Goal: Find specific page/section: Find specific page/section

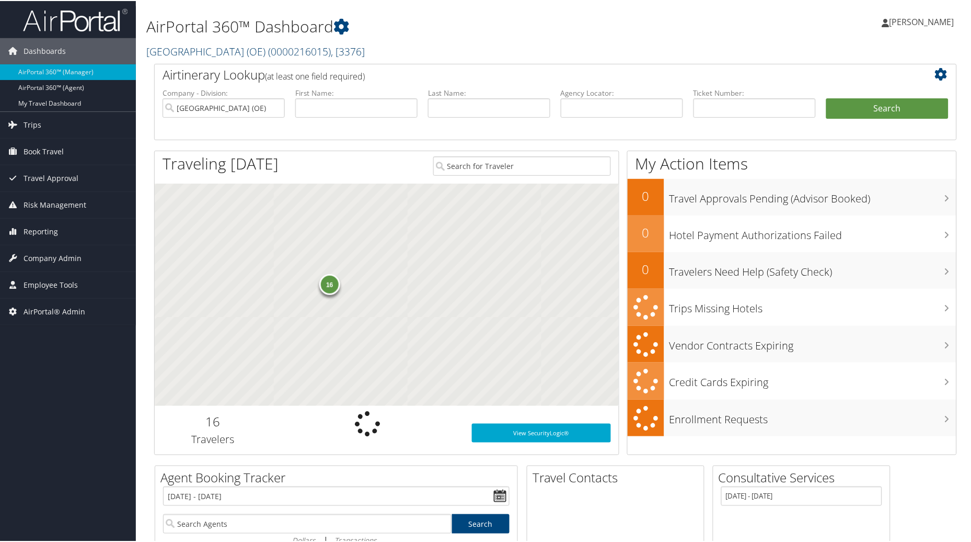
click at [238, 51] on link "Canyon School District (OE) ( 0000216015 ) , [ 3376 ]" at bounding box center [255, 50] width 219 height 14
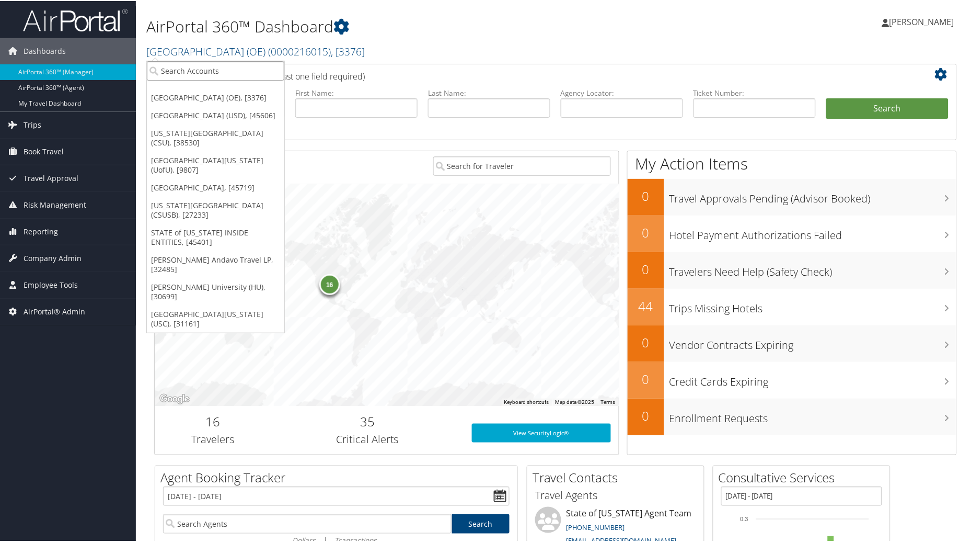
click at [200, 68] on input "search" at bounding box center [216, 69] width 138 height 19
type input "university of san diego"
click at [192, 93] on div "University of San Diego (USD) (302028), [45606]" at bounding box center [253, 88] width 224 height 9
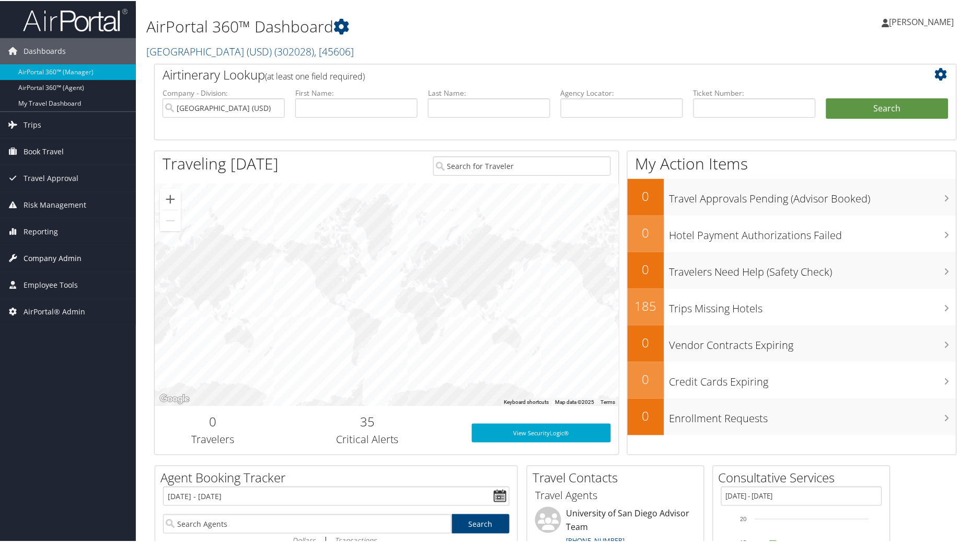
click at [32, 259] on span "Company Admin" at bounding box center [53, 257] width 58 height 26
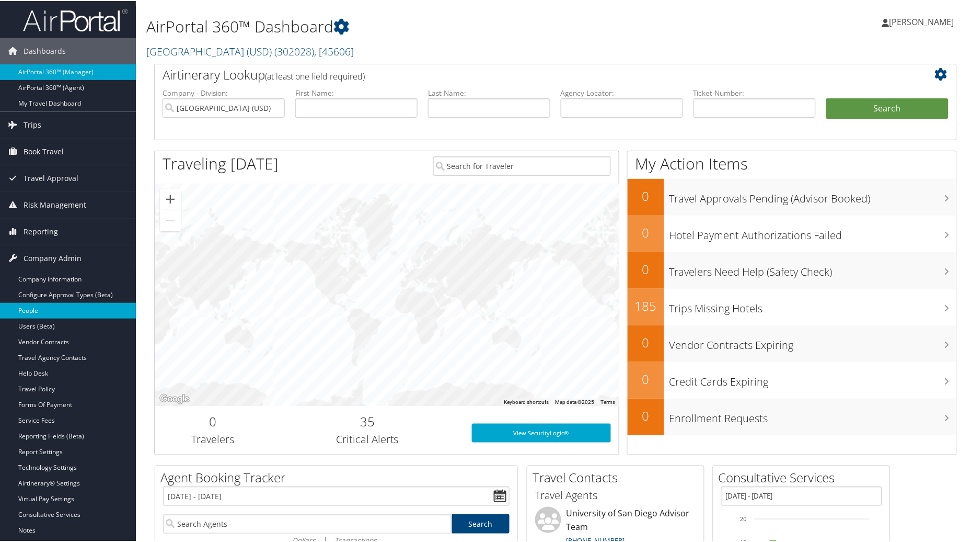
click at [35, 310] on link "People" at bounding box center [68, 310] width 136 height 16
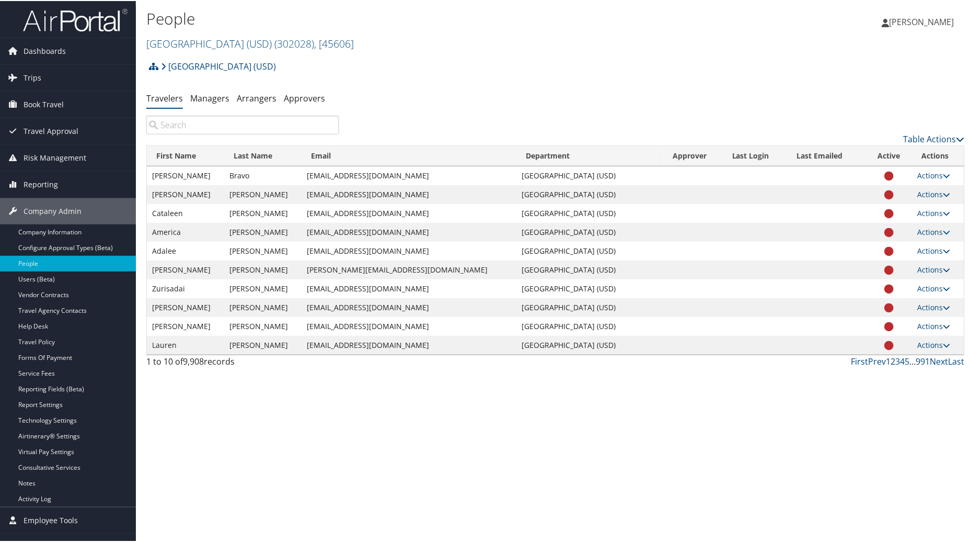
click at [193, 125] on input "search" at bounding box center [242, 124] width 193 height 19
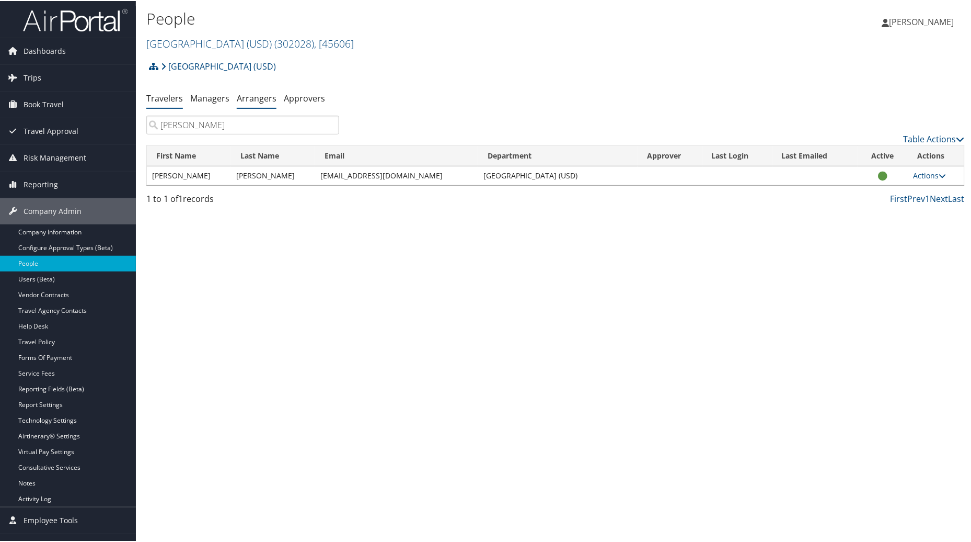
type input "James Harris"
click at [258, 95] on link "Arrangers" at bounding box center [257, 97] width 40 height 12
